Goal: Transaction & Acquisition: Purchase product/service

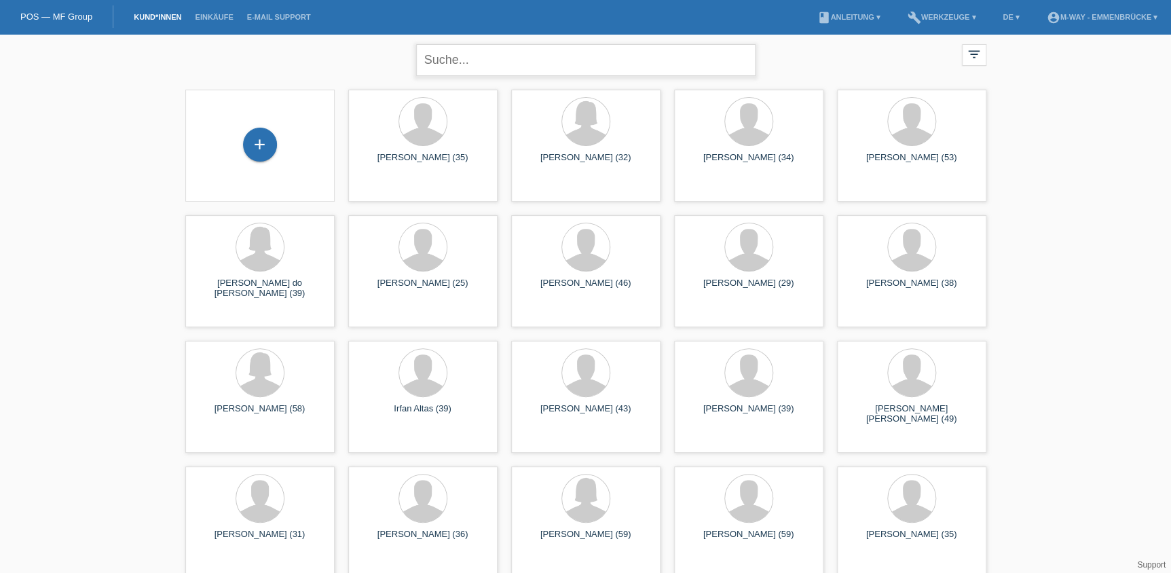
click at [522, 63] on input "text" at bounding box center [585, 60] width 339 height 32
type input "kendir"
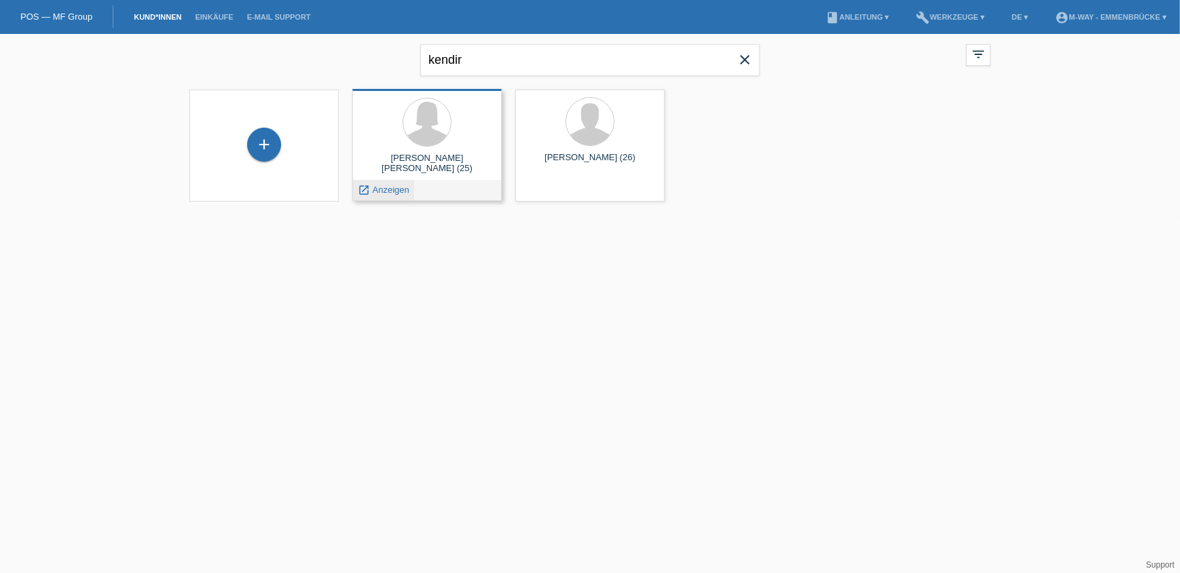
click at [393, 191] on span "Anzeigen" at bounding box center [391, 190] width 37 height 10
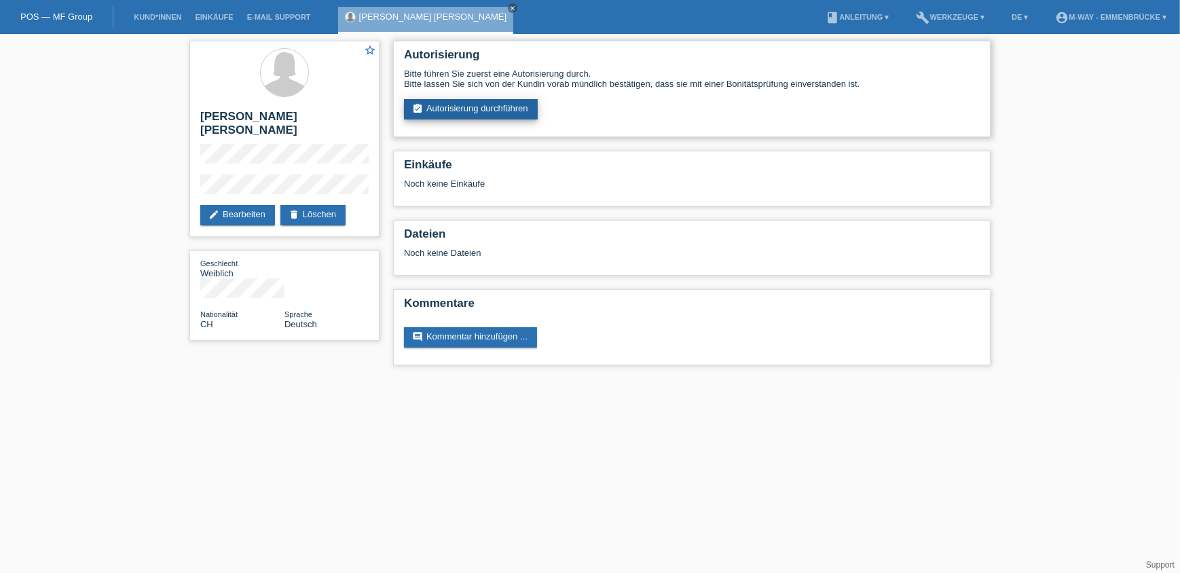
click at [470, 110] on link "assignment_turned_in Autorisierung durchführen" at bounding box center [471, 109] width 134 height 20
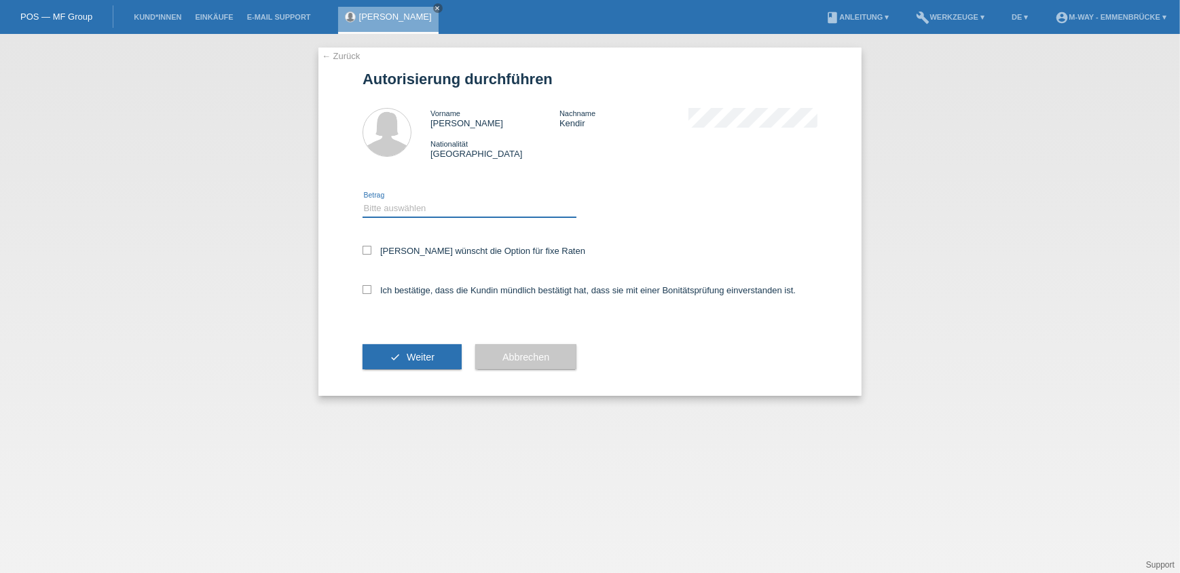
click at [455, 211] on select "Bitte auswählen CHF 1.00 - CHF 499.00 CHF 500.00 - CHF 1'999.00 CHF 2'000.00 - …" at bounding box center [469, 208] width 214 height 16
click at [343, 51] on link "← Zurück" at bounding box center [341, 56] width 38 height 10
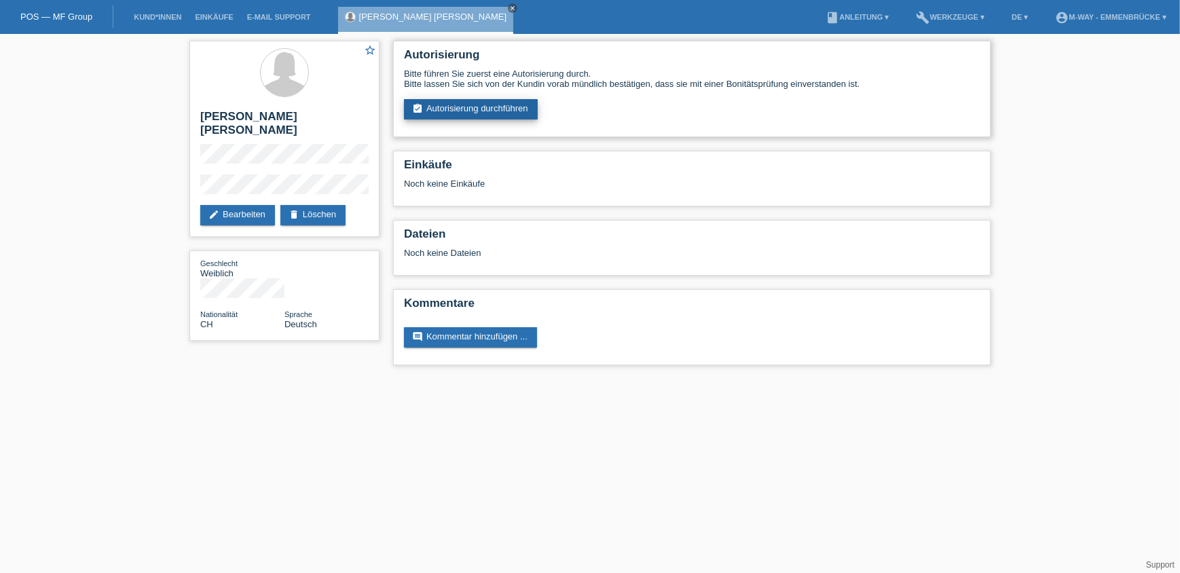
click at [440, 116] on link "assignment_turned_in Autorisierung durchführen" at bounding box center [471, 109] width 134 height 20
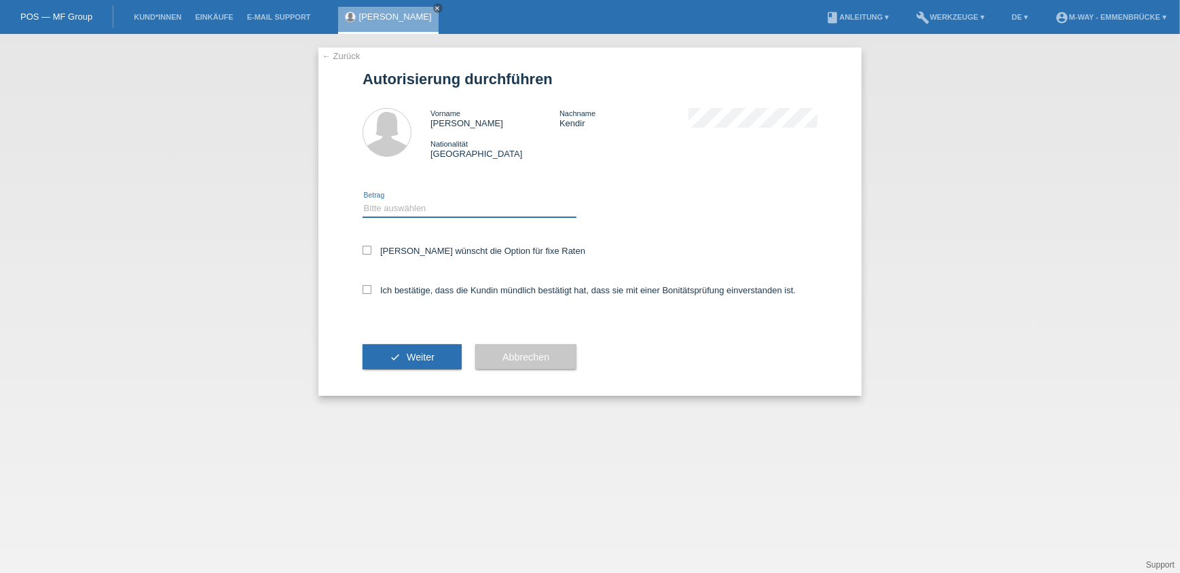
click at [428, 210] on select "Bitte auswählen CHF 1.00 - CHF 499.00 CHF 500.00 - CHF 1'999.00 CHF 2'000.00 - …" at bounding box center [469, 208] width 214 height 16
select select "3"
click at [362, 200] on select "Bitte auswählen CHF 1.00 - CHF 499.00 CHF 500.00 - CHF 1'999.00 CHF 2'000.00 - …" at bounding box center [469, 208] width 214 height 16
click at [461, 251] on label "Kundin wünscht die Option für fixe Raten" at bounding box center [473, 251] width 223 height 10
click at [371, 251] on input "Kundin wünscht die Option für fixe Raten" at bounding box center [366, 250] width 9 height 9
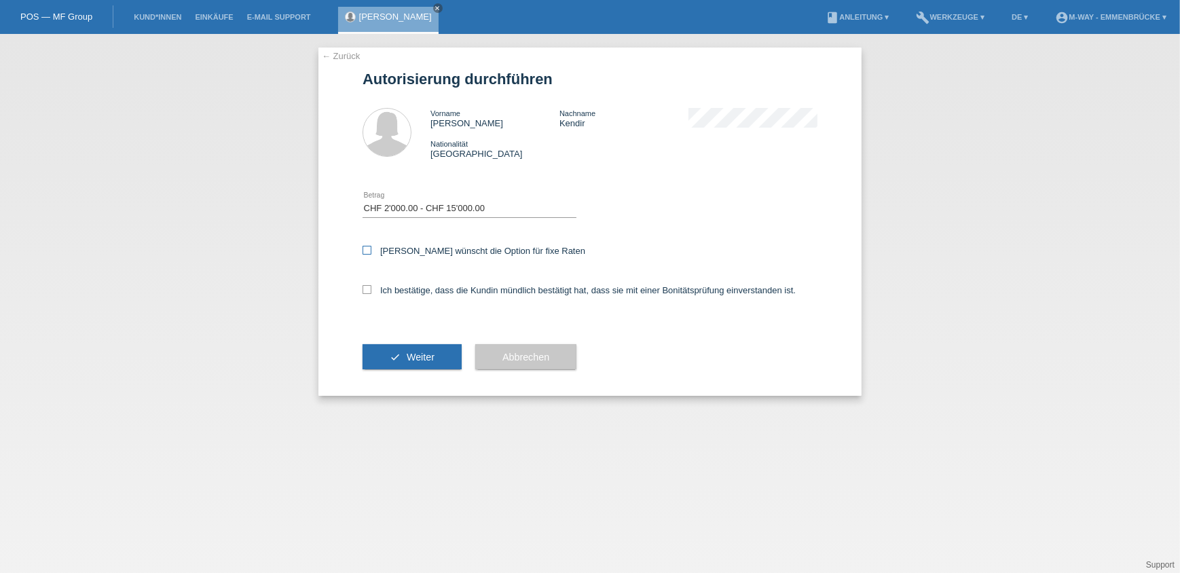
checkbox input "true"
click at [459, 287] on label "Ich bestätige, dass die Kundin mündlich bestätigt hat, dass sie mit einer Bonit…" at bounding box center [578, 290] width 433 height 10
click at [371, 287] on input "Ich bestätige, dass die Kundin mündlich bestätigt hat, dass sie mit einer Bonit…" at bounding box center [366, 289] width 9 height 9
checkbox input "true"
click at [418, 354] on span "Weiter" at bounding box center [421, 357] width 28 height 11
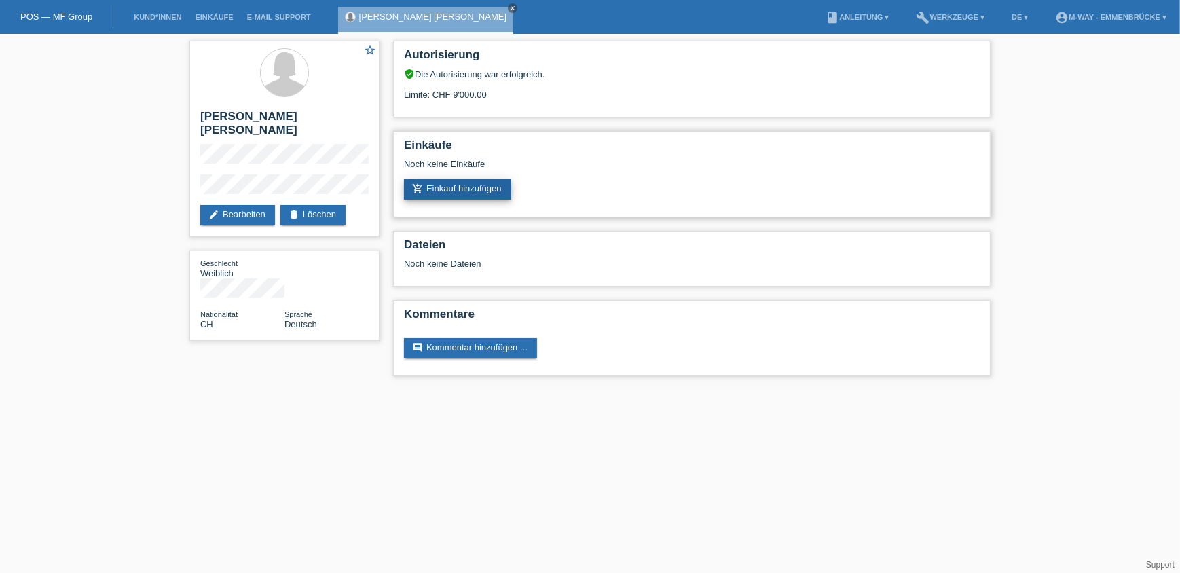
click at [470, 188] on link "add_shopping_cart Einkauf hinzufügen" at bounding box center [457, 189] width 107 height 20
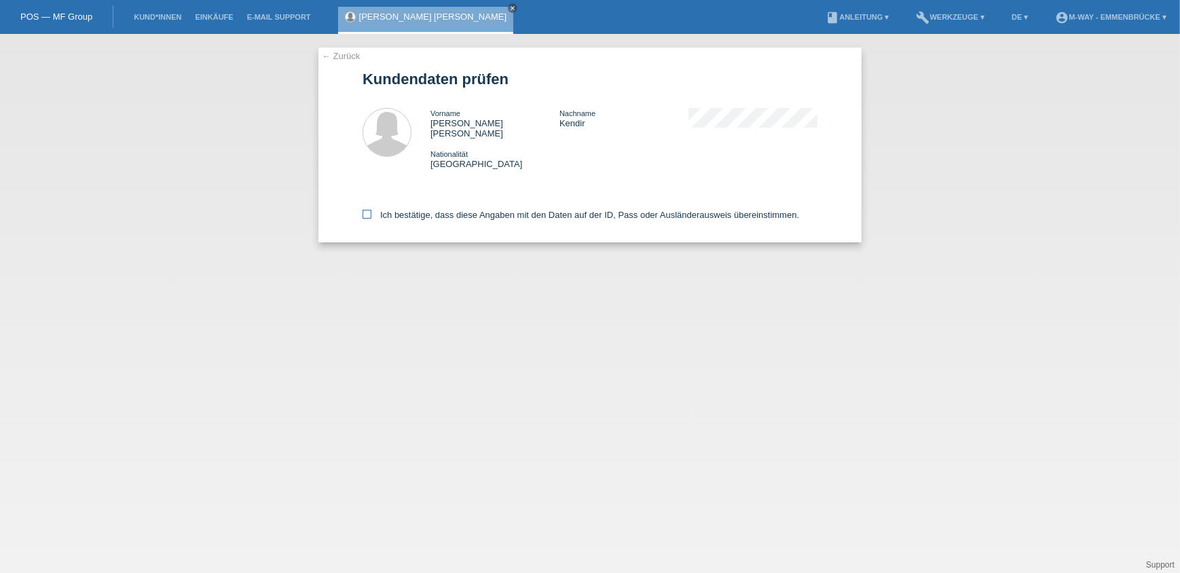
click at [533, 210] on label "Ich bestätige, dass diese Angaben mit den Daten auf der ID, Pass oder Ausländer…" at bounding box center [580, 215] width 436 height 10
click at [371, 210] on input "Ich bestätige, dass diese Angaben mit den Daten auf der ID, Pass oder Ausländer…" at bounding box center [366, 214] width 9 height 9
checkbox input "true"
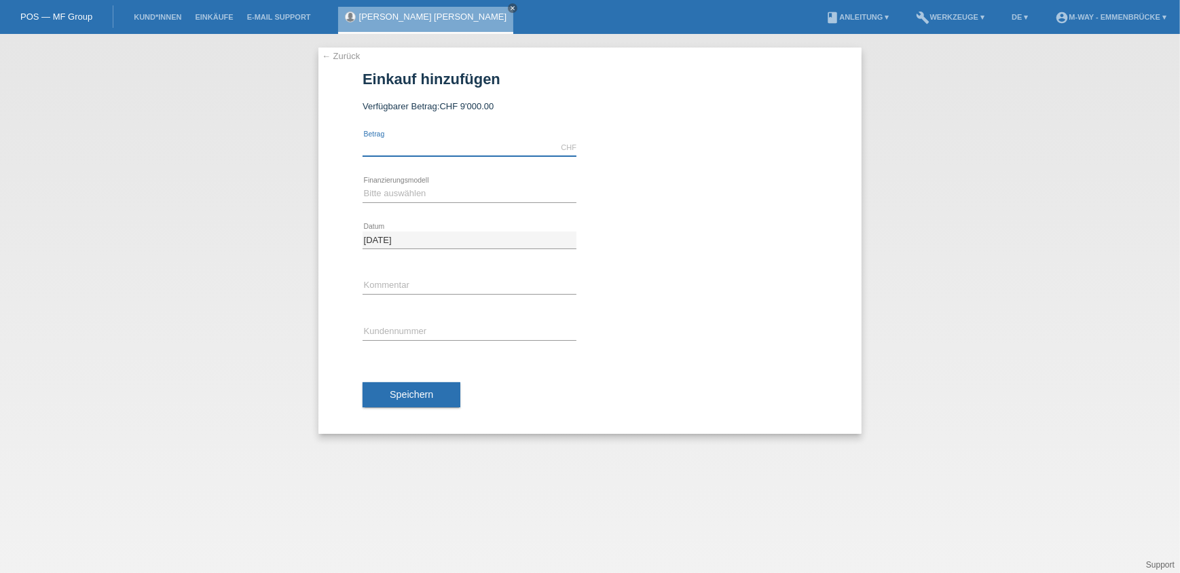
click at [438, 149] on input "text" at bounding box center [469, 147] width 214 height 17
type input "3296.90"
click at [428, 188] on select "Bitte auswählen Fixe Raten Kauf auf Rechnung mit Teilzahlungsoption" at bounding box center [469, 193] width 214 height 16
select select "77"
click at [362, 185] on select "Bitte auswählen Fixe Raten Kauf auf Rechnung mit Teilzahlungsoption" at bounding box center [469, 193] width 214 height 16
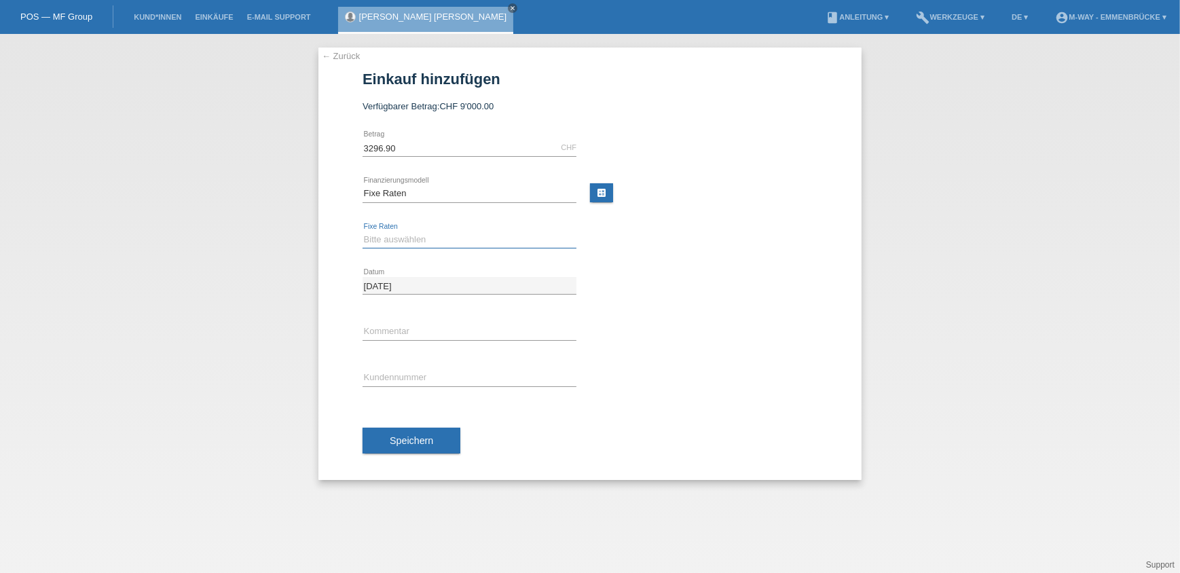
click at [419, 241] on select "Bitte auswählen 4 Raten 5 Raten 6 Raten 7 Raten 8 Raten 9 Raten 10 Raten 11 Rat…" at bounding box center [469, 239] width 214 height 16
select select "202"
click at [362, 231] on select "Bitte auswählen 4 Raten 5 Raten 6 Raten 7 Raten 8 Raten 9 Raten 10 Raten 11 Rat…" at bounding box center [469, 239] width 214 height 16
click at [413, 377] on input "text" at bounding box center [469, 377] width 214 height 17
type input "K114967"
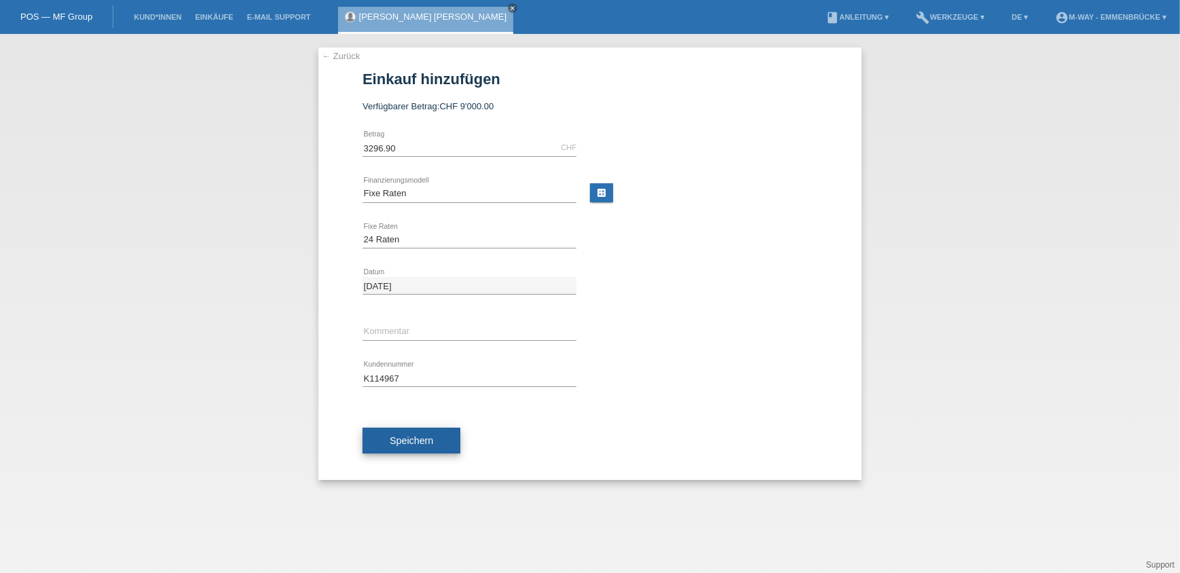
click at [396, 435] on span "Speichern" at bounding box center [411, 440] width 43 height 11
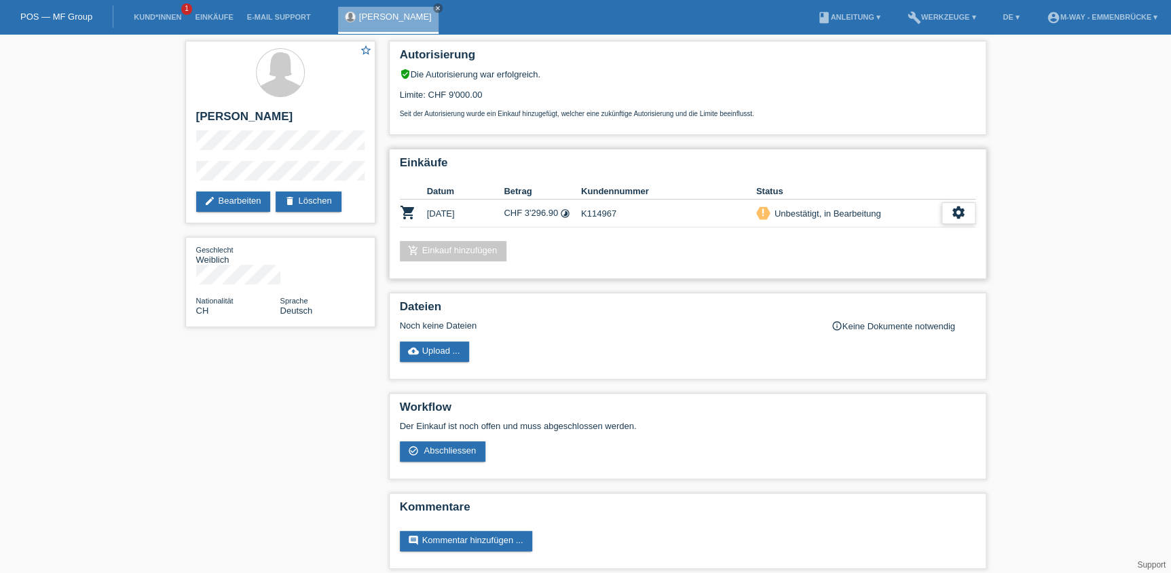
click at [960, 210] on icon "settings" at bounding box center [958, 212] width 15 height 15
click at [869, 269] on span "Abschliessen" at bounding box center [848, 273] width 56 height 16
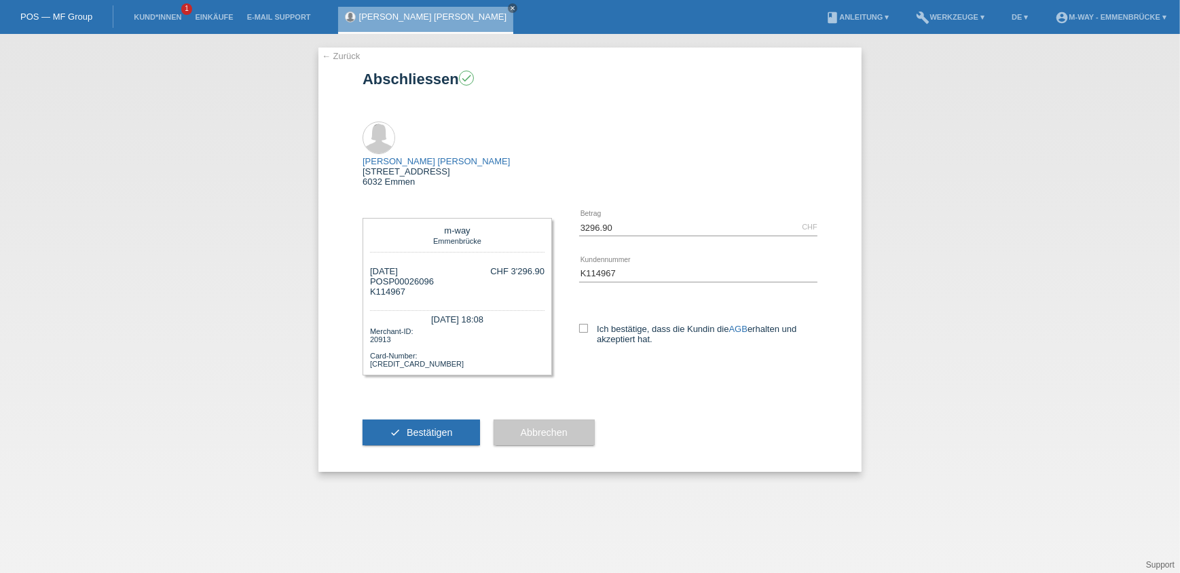
drag, startPoint x: 666, startPoint y: 299, endPoint x: 580, endPoint y: 329, distance: 91.2
click at [666, 324] on label "Ich bestätige, dass die Kundin die AGB erhalten und akzeptiert hat." at bounding box center [698, 334] width 238 height 20
click at [588, 324] on input "Ich bestätige, dass die Kundin die AGB erhalten und akzeptiert hat." at bounding box center [583, 328] width 9 height 9
checkbox input "true"
click at [407, 419] on button "check Bestätigen" at bounding box center [420, 432] width 117 height 26
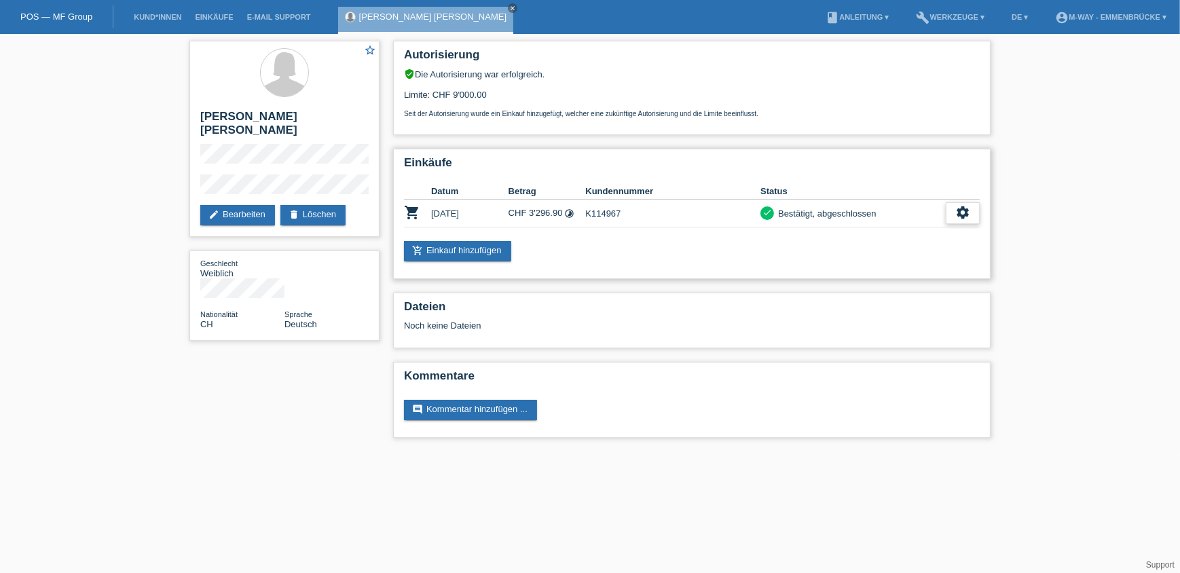
click at [958, 212] on icon "settings" at bounding box center [962, 212] width 15 height 15
click at [892, 269] on span "Quittung herunterladen" at bounding box center [912, 273] width 94 height 16
